Goal: Navigation & Orientation: Find specific page/section

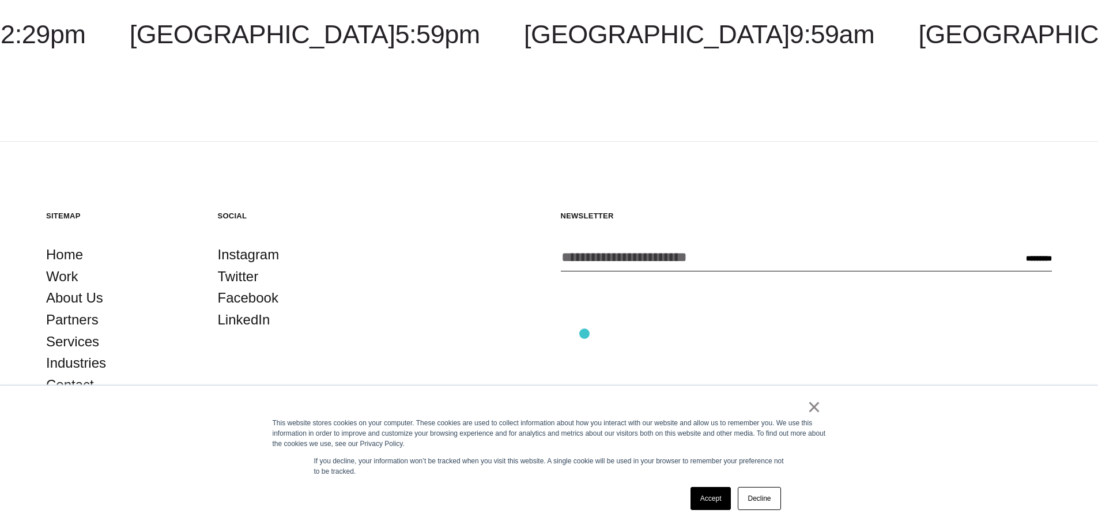
scroll to position [3633, 0]
click at [811, 408] on link "×" at bounding box center [814, 407] width 14 height 10
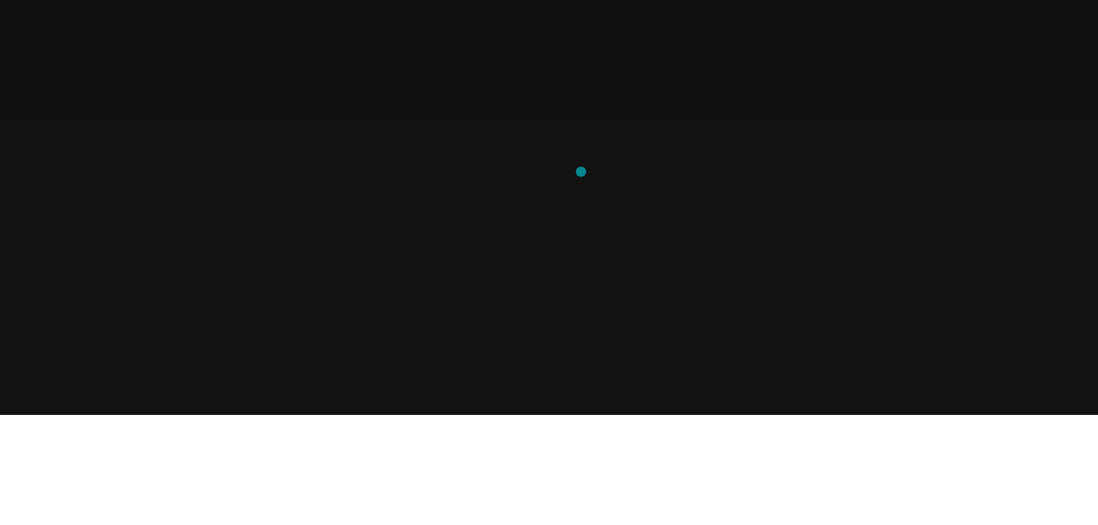
scroll to position [0, 0]
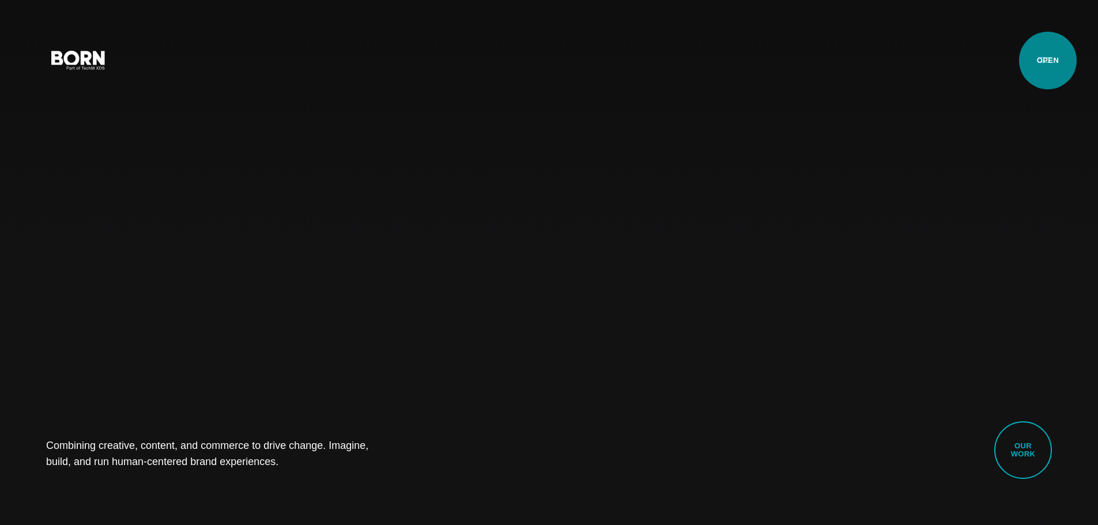
click at [1047, 60] on button "Primary Menu" at bounding box center [1045, 59] width 28 height 24
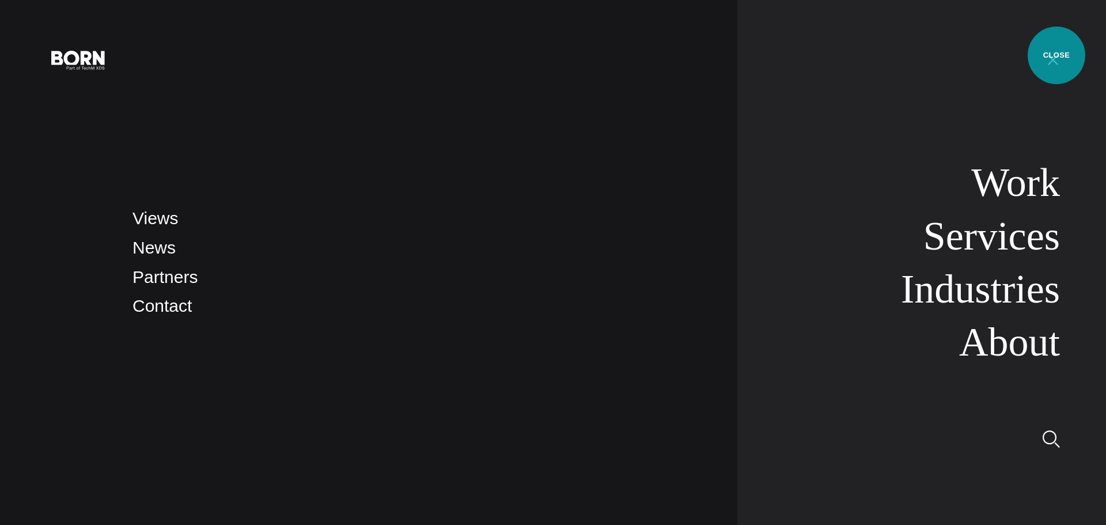
click at [1057, 55] on button "Primary Menu" at bounding box center [1053, 59] width 28 height 24
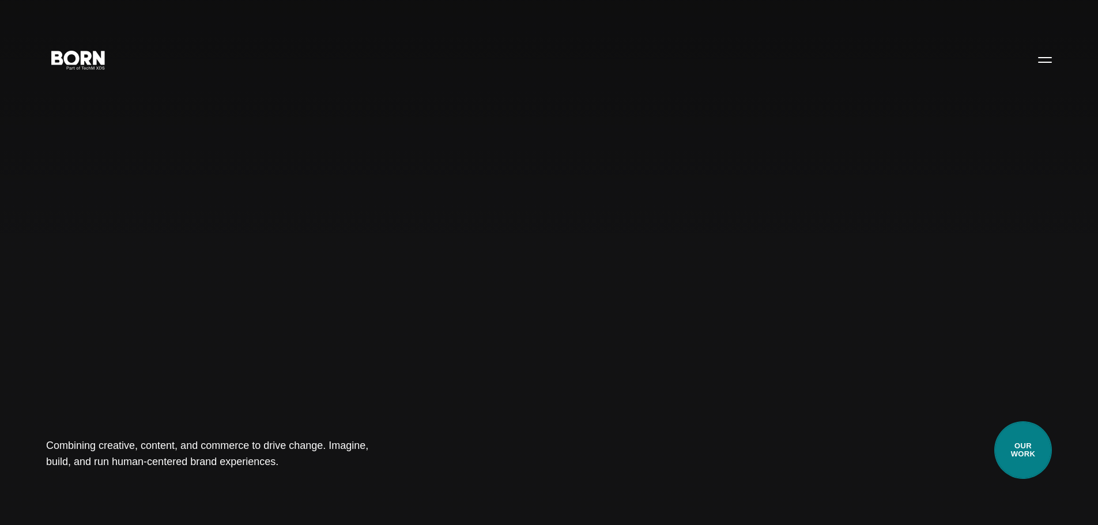
click at [1026, 437] on link "Our Work" at bounding box center [1023, 450] width 58 height 58
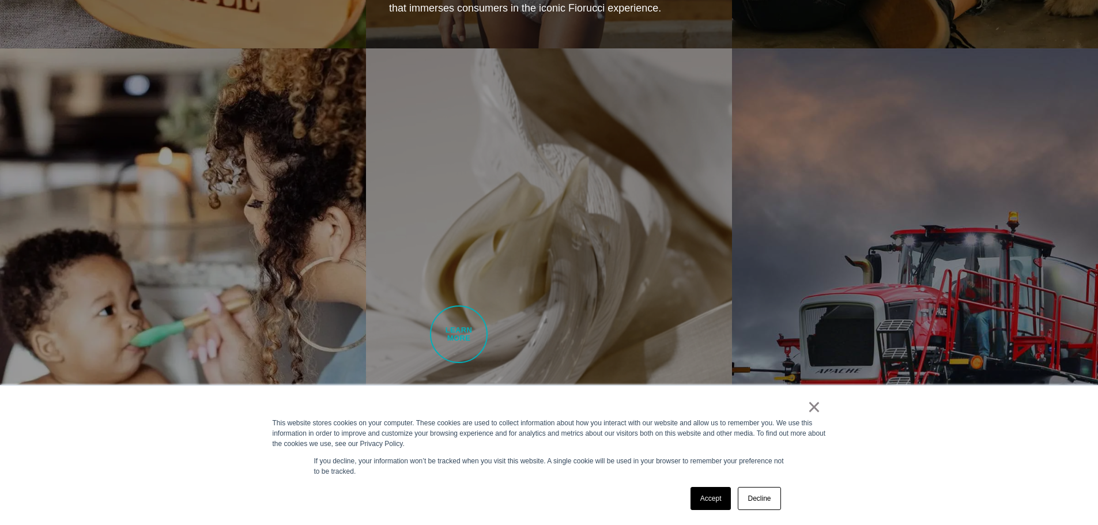
scroll to position [2938, 0]
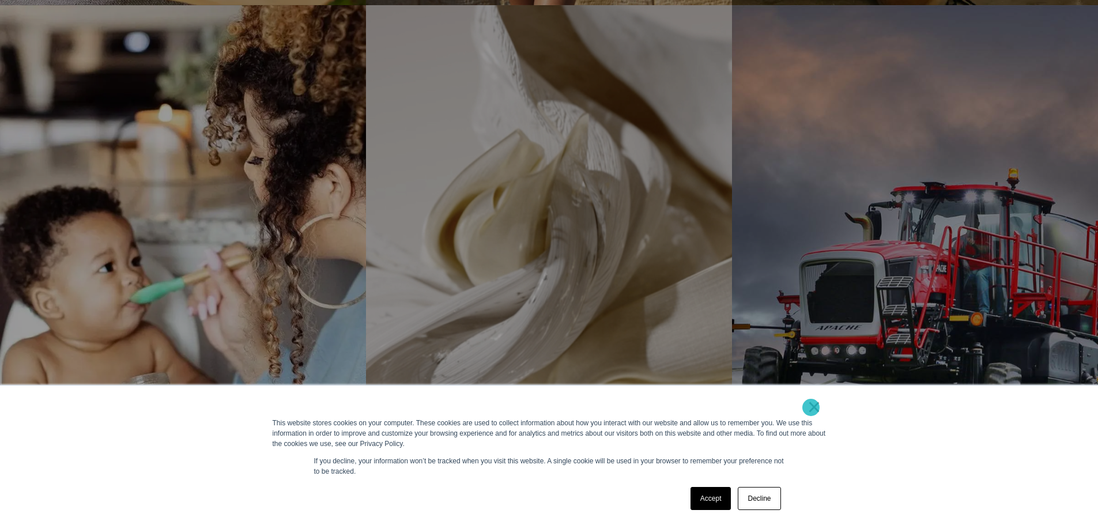
click at [811, 407] on link "×" at bounding box center [814, 407] width 14 height 10
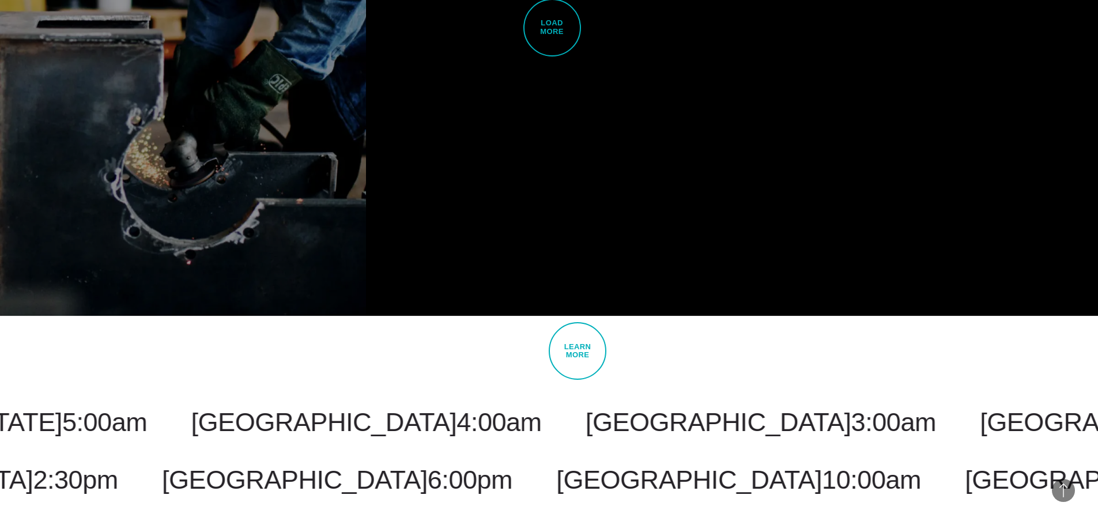
scroll to position [3803, 0]
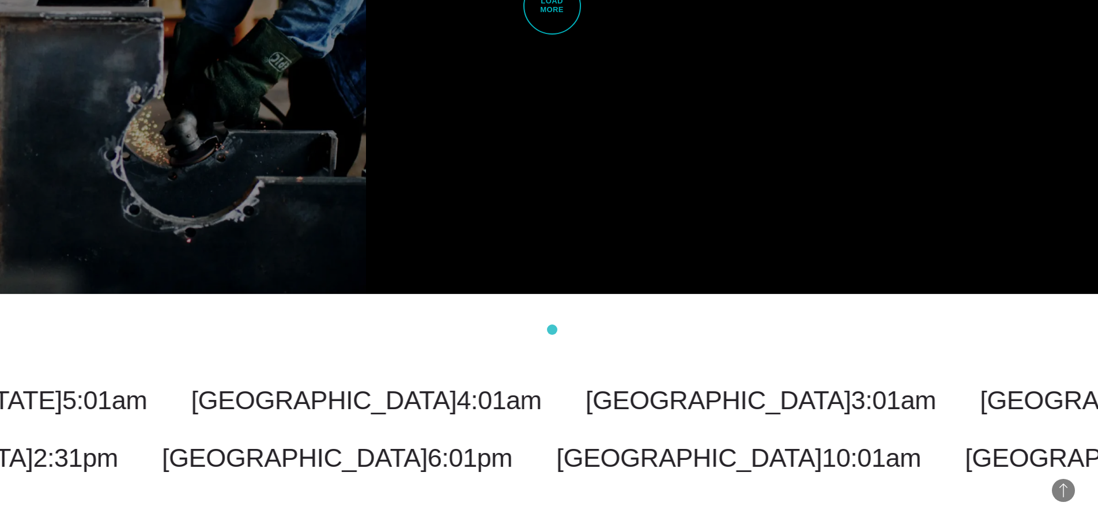
drag, startPoint x: 572, startPoint y: 320, endPoint x: 552, endPoint y: 330, distance: 21.7
click at [552, 330] on div "Costa Rica 3:01am Malaysia 5:01pm New York 5:01am Toronto 5:01am New Jersey 5:0…" at bounding box center [549, 429] width 1098 height 271
